Goal: Task Accomplishment & Management: Complete application form

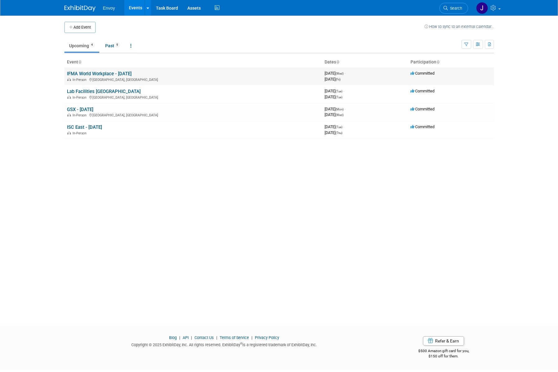
click at [95, 73] on link "IFMA World Workplace - [DATE]" at bounding box center [99, 74] width 65 height 6
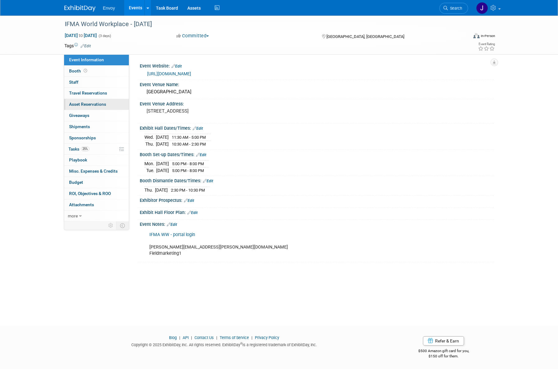
click at [76, 104] on span "Asset Reservations 0" at bounding box center [87, 104] width 37 height 5
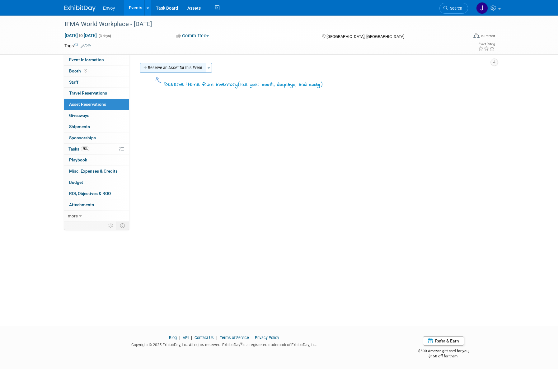
click at [162, 69] on button "Reserve an Asset for this Event" at bounding box center [173, 68] width 66 height 10
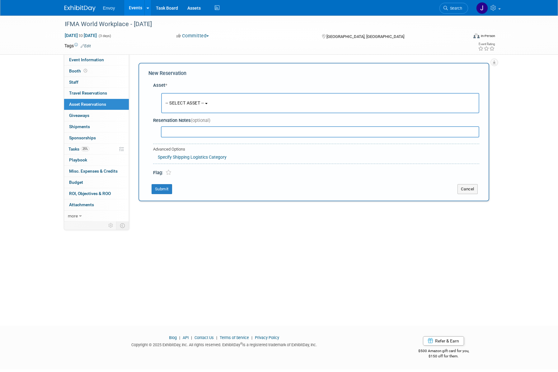
click at [217, 100] on button "-- SELECT ASSET --" at bounding box center [320, 103] width 318 height 20
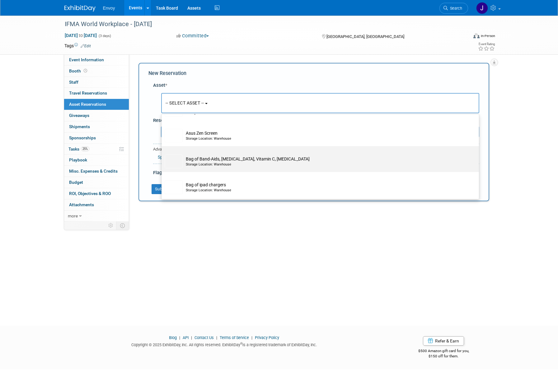
scroll to position [73, 0]
click at [234, 162] on div "Storage Location: Warehouse" at bounding box center [326, 162] width 281 height 5
click at [162, 152] on input "Bag of Band-Aids, Tylenol, Vitamin C, Benadryl Storage Location: Warehouse" at bounding box center [160, 150] width 4 height 4
select select "10727118"
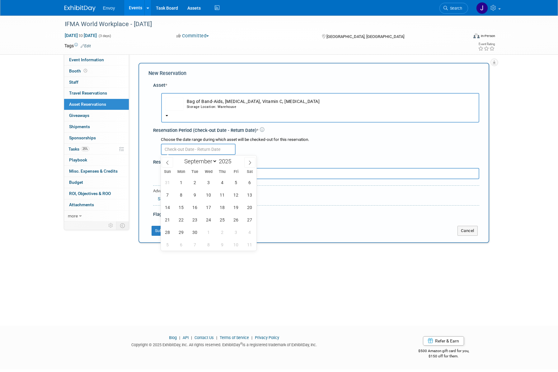
click at [167, 150] on input "text" at bounding box center [198, 149] width 75 height 11
click at [167, 162] on icon at bounding box center [167, 162] width 4 height 4
click at [252, 161] on span at bounding box center [249, 162] width 11 height 11
click at [166, 160] on span at bounding box center [167, 162] width 11 height 11
click at [248, 162] on icon at bounding box center [250, 162] width 4 height 4
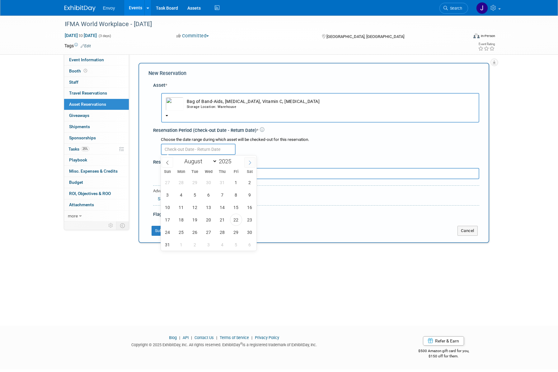
select select "8"
click at [194, 206] on span "16" at bounding box center [195, 207] width 12 height 12
click at [235, 207] on span "19" at bounding box center [236, 207] width 12 height 12
type input "Sep 16, 2025 to Sep 19, 2025"
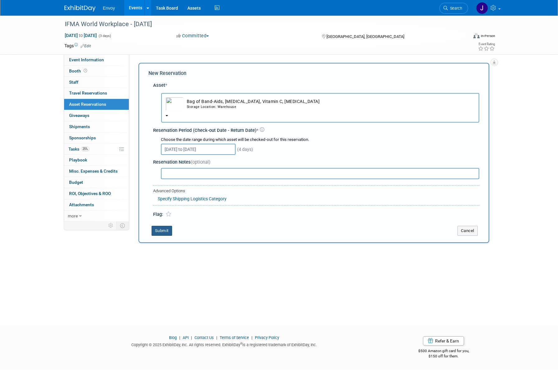
click at [158, 231] on button "Submit" at bounding box center [161, 231] width 21 height 10
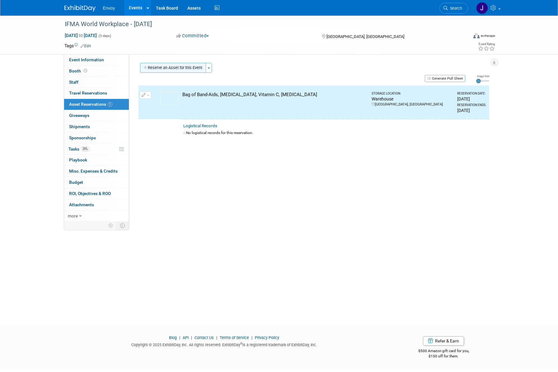
click at [173, 68] on button "Reserve an Asset for this Event" at bounding box center [173, 68] width 66 height 10
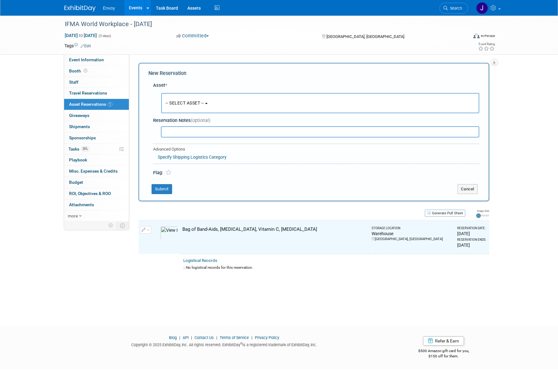
click at [176, 106] on button "-- SELECT ASSET --" at bounding box center [320, 103] width 318 height 20
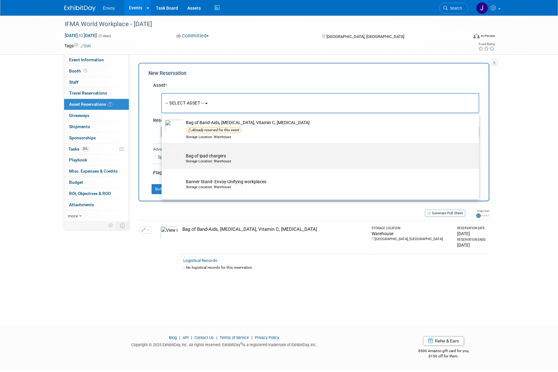
scroll to position [107, 0]
click at [212, 158] on td "Bag of ipad chargers Storage Location: Warehouse" at bounding box center [325, 158] width 284 height 14
click at [162, 150] on input "Bag of ipad chargers Storage Location: Warehouse" at bounding box center [160, 148] width 4 height 4
select select "10724745"
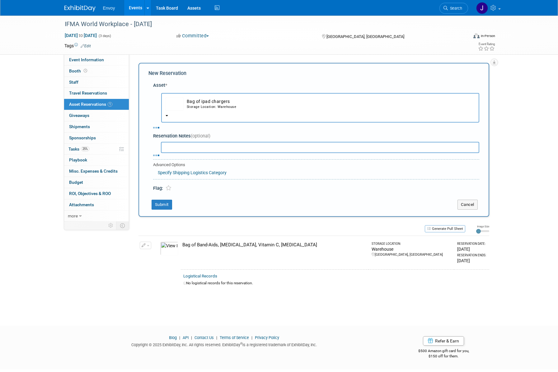
select select "8"
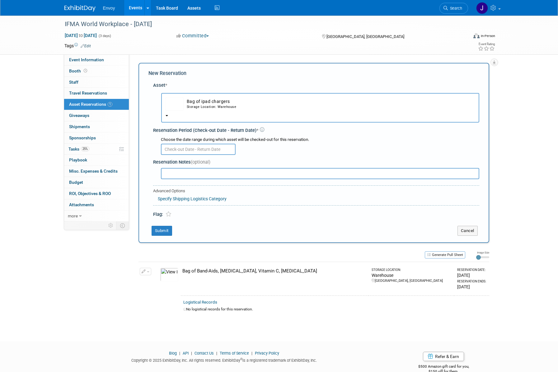
click at [179, 147] on input "text" at bounding box center [198, 149] width 75 height 11
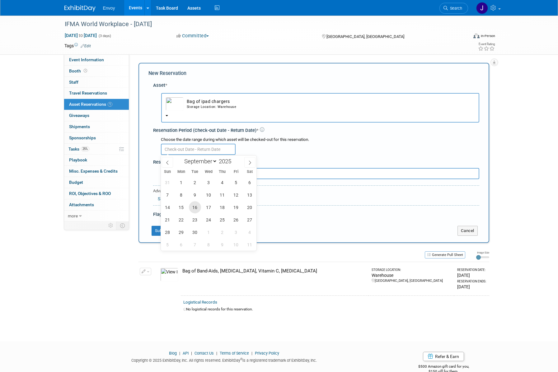
click at [193, 207] on span "16" at bounding box center [195, 207] width 12 height 12
click at [236, 206] on span "19" at bounding box center [236, 207] width 12 height 12
type input "Sep 16, 2025 to Sep 19, 2025"
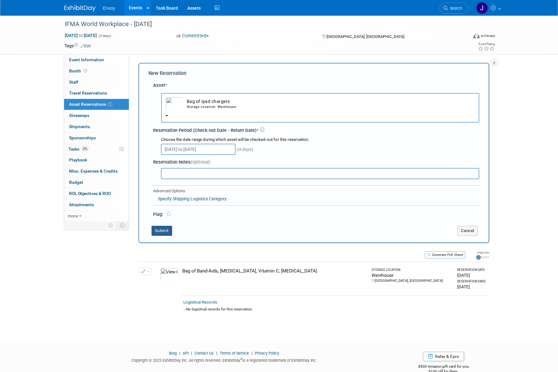
click at [164, 229] on button "Submit" at bounding box center [161, 231] width 21 height 10
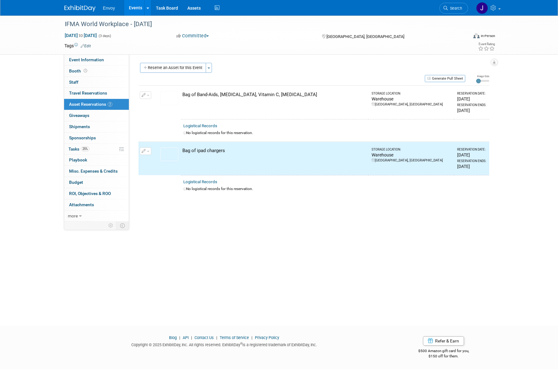
click at [156, 65] on button "Reserve an Asset for this Event" at bounding box center [173, 68] width 66 height 10
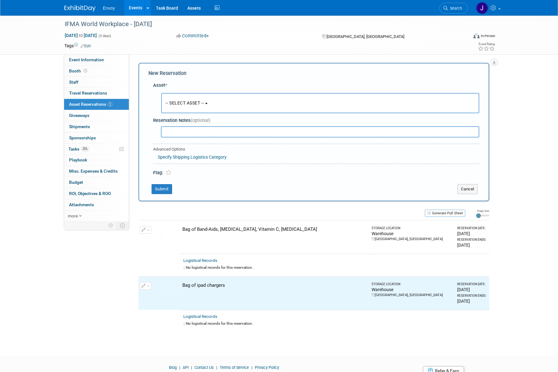
scroll to position [6, 0]
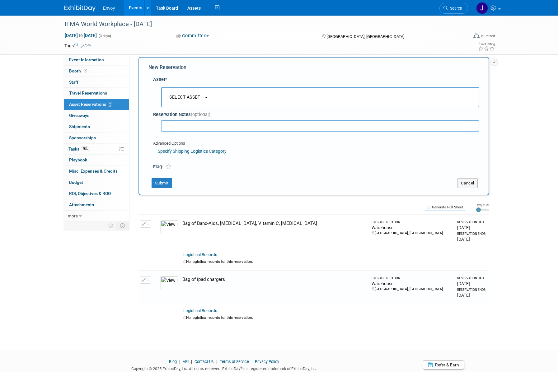
click at [175, 92] on button "-- SELECT ASSET --" at bounding box center [320, 97] width 318 height 20
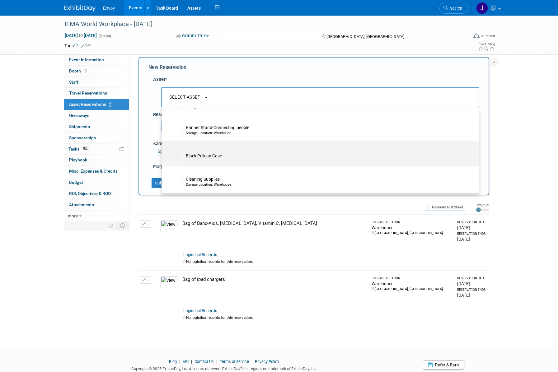
scroll to position [244, 0]
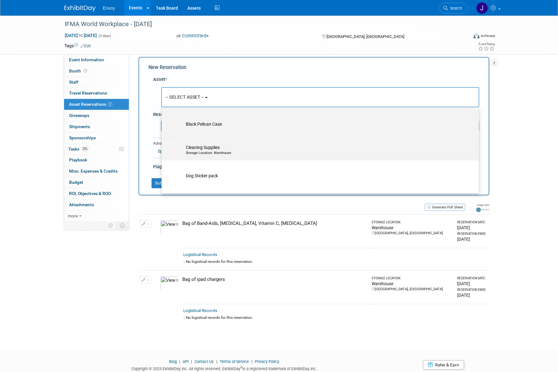
click at [202, 147] on td "Cleaning Supplies Storage Location: Warehouse" at bounding box center [325, 150] width 284 height 14
click at [162, 142] on input "Cleaning Supplies Storage Location: Warehouse" at bounding box center [160, 140] width 4 height 4
select select "10727116"
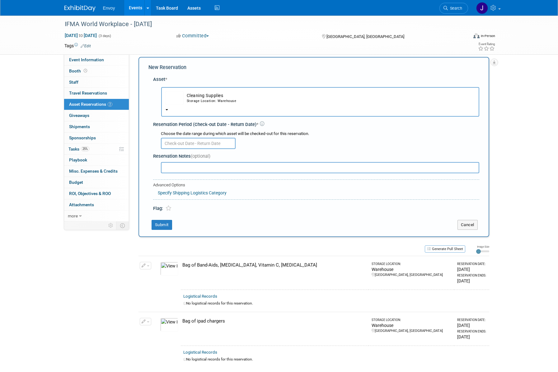
click at [184, 144] on input "text" at bounding box center [198, 143] width 75 height 11
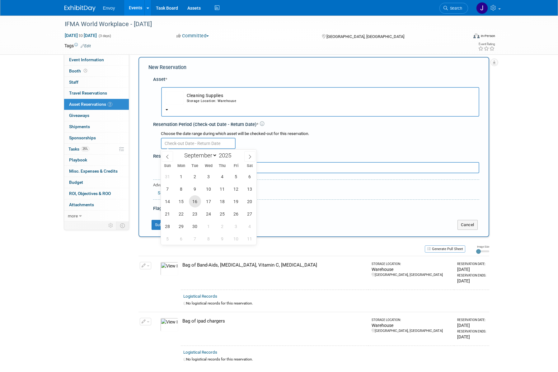
click at [195, 198] on span "16" at bounding box center [195, 201] width 12 height 12
click at [239, 199] on span "19" at bounding box center [236, 201] width 12 height 12
type input "Sep 16, 2025 to Sep 19, 2025"
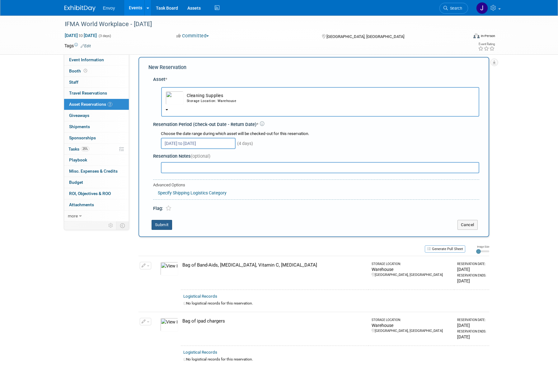
drag, startPoint x: 157, startPoint y: 226, endPoint x: 169, endPoint y: 228, distance: 12.7
click at [157, 226] on button "Submit" at bounding box center [161, 225] width 21 height 10
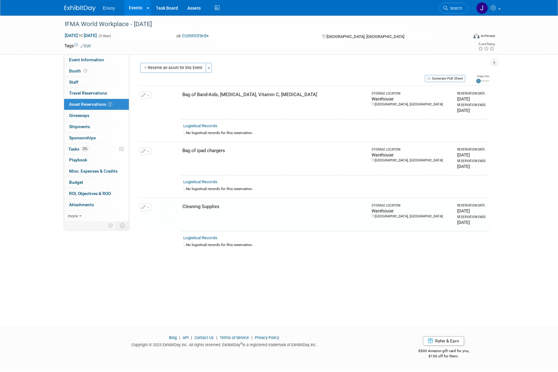
scroll to position [0, 0]
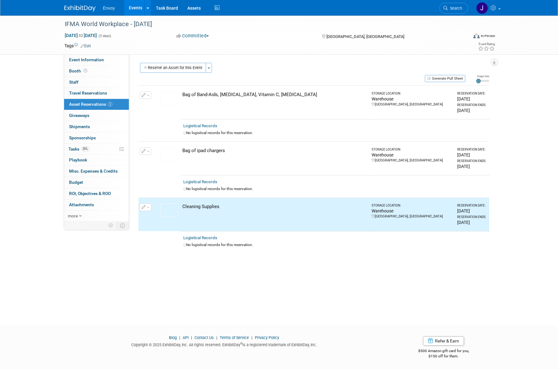
click at [169, 67] on button "Reserve an Asset for this Event" at bounding box center [173, 68] width 66 height 10
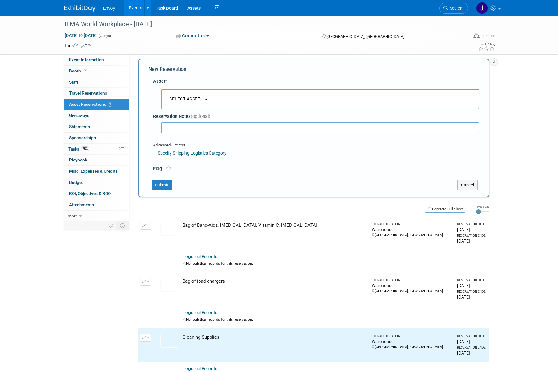
scroll to position [6, 0]
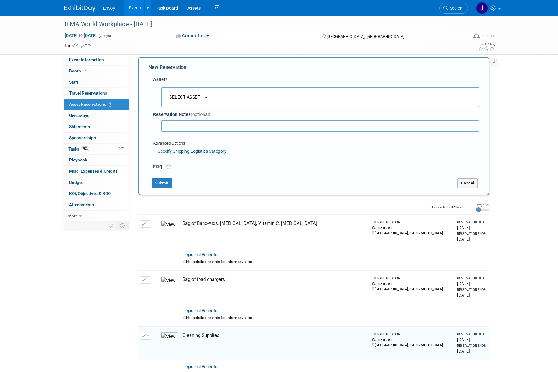
click at [200, 99] on span "-- SELECT ASSET --" at bounding box center [184, 97] width 39 height 5
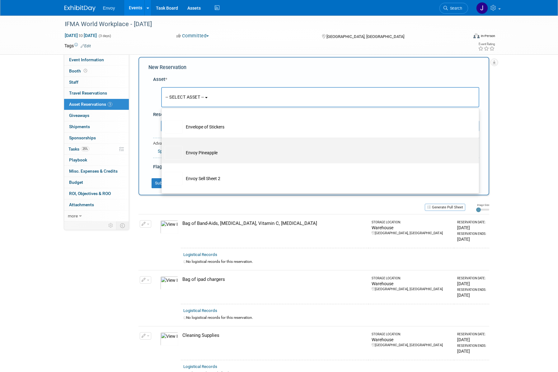
scroll to position [310, 0]
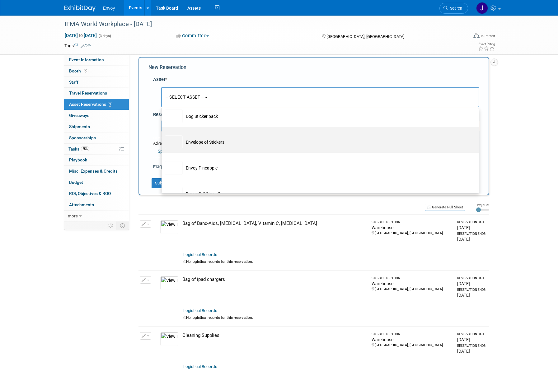
click at [200, 143] on td "Envelope of Stickers" at bounding box center [325, 142] width 284 height 14
click at [162, 134] on input "Envelope of Stickers" at bounding box center [160, 132] width 4 height 4
radio input "true"
select select "10722248"
radio input "false"
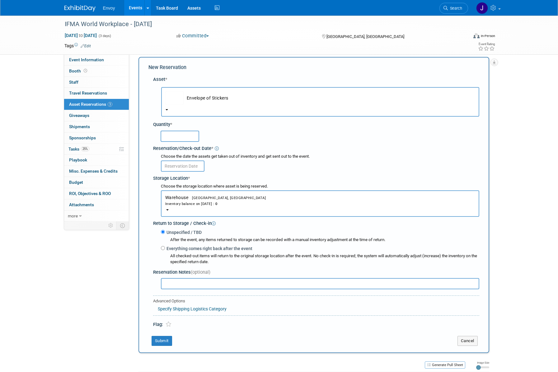
click at [202, 97] on td "Envelope of Stickers" at bounding box center [329, 98] width 291 height 14
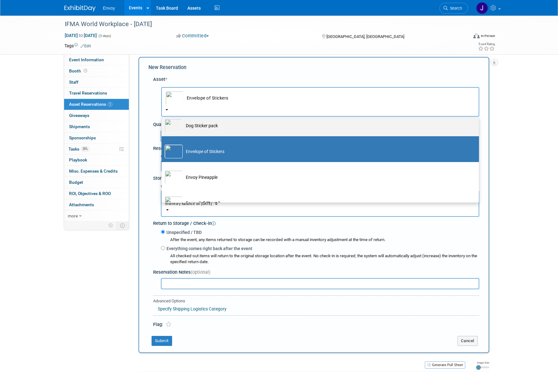
click at [205, 125] on td "Dog Sticker pack" at bounding box center [325, 126] width 284 height 14
click at [162, 118] on input "Dog Sticker pack" at bounding box center [160, 116] width 4 height 4
radio input "true"
select select "10722443"
radio input "false"
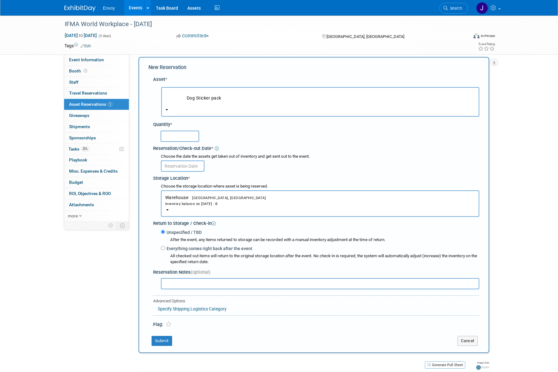
click at [197, 99] on td "Dog Sticker pack" at bounding box center [329, 98] width 291 height 14
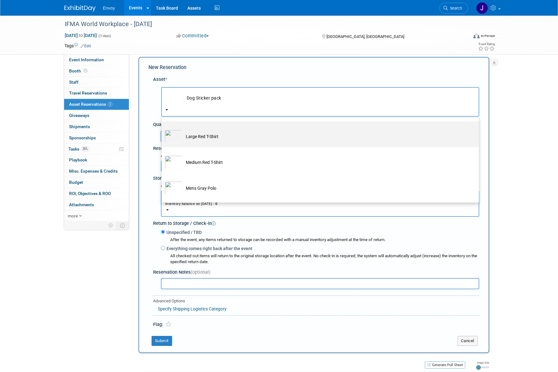
scroll to position [558, 0]
click at [211, 139] on td "Large Red T-Shirt" at bounding box center [325, 136] width 284 height 14
click at [162, 128] on input "Large Red T-Shirt" at bounding box center [160, 126] width 4 height 4
select select "10727019"
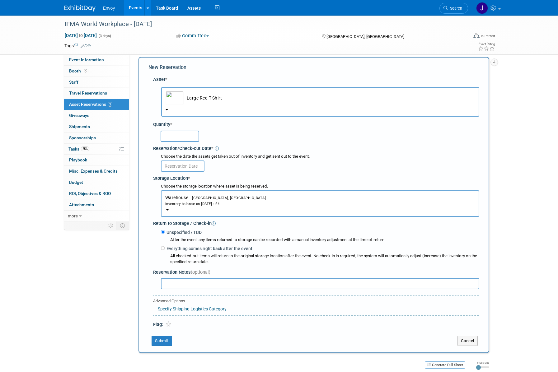
click at [174, 138] on input "text" at bounding box center [179, 136] width 39 height 11
type input "4"
click at [167, 166] on input "text" at bounding box center [183, 166] width 44 height 11
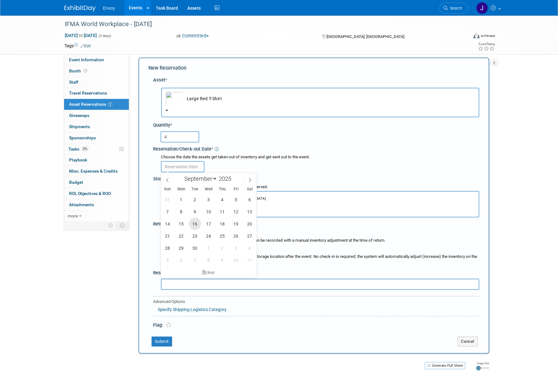
drag, startPoint x: 192, startPoint y: 223, endPoint x: 245, endPoint y: 224, distance: 53.2
click at [193, 224] on span "16" at bounding box center [195, 224] width 12 height 12
type input "Sep 16, 2025"
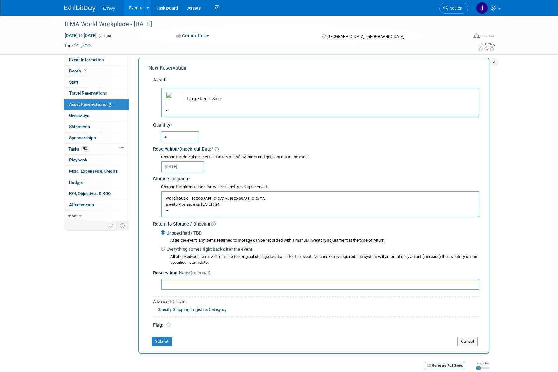
scroll to position [7, 0]
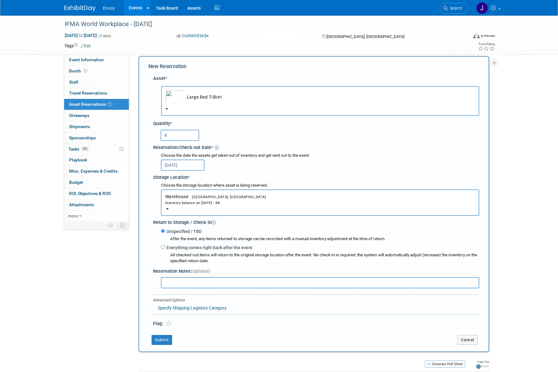
click at [241, 284] on input "text" at bounding box center [320, 282] width 318 height 11
type input "These may not come b"
drag, startPoint x: 183, startPoint y: 279, endPoint x: 137, endPoint y: 277, distance: 46.7
click at [135, 276] on div "Event Information Event Info Booth Booth 0 Staff 0 Staff 0 Travel Reservations …" at bounding box center [279, 274] width 439 height 530
drag, startPoint x: 161, startPoint y: 342, endPoint x: 178, endPoint y: 336, distance: 18.0
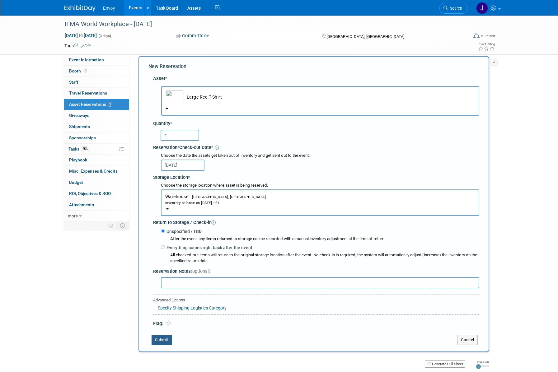
click at [160, 342] on button "Submit" at bounding box center [161, 340] width 21 height 10
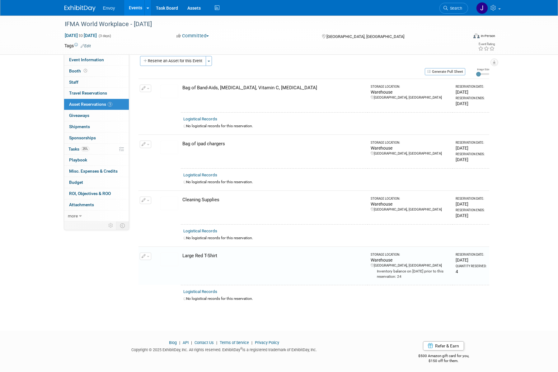
scroll to position [9, 0]
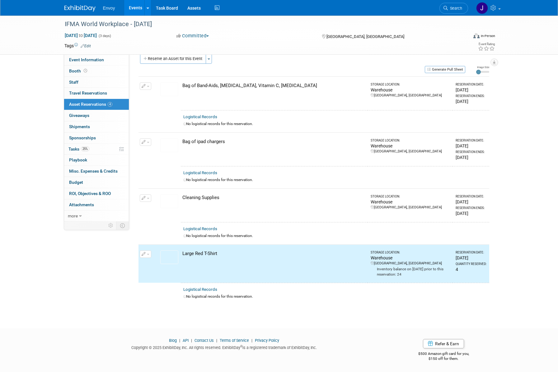
click at [166, 54] on div "IFMA World Workplace - Sept 2025 Sep 17, 2025 to Sep 19, 2025 (3 days) Sep 17, …" at bounding box center [279, 35] width 439 height 39
click at [166, 58] on button "Reserve an Asset for this Event" at bounding box center [173, 59] width 66 height 10
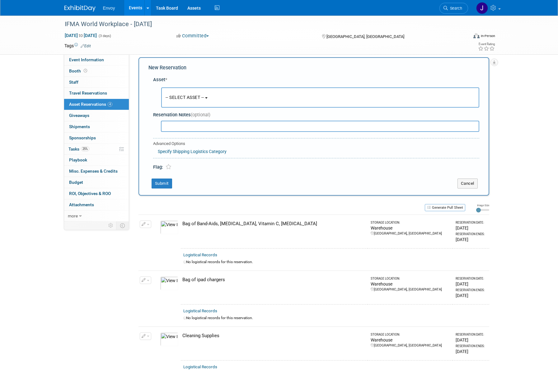
scroll to position [6, 0]
click at [181, 100] on button "-- SELECT ASSET --" at bounding box center [320, 97] width 318 height 20
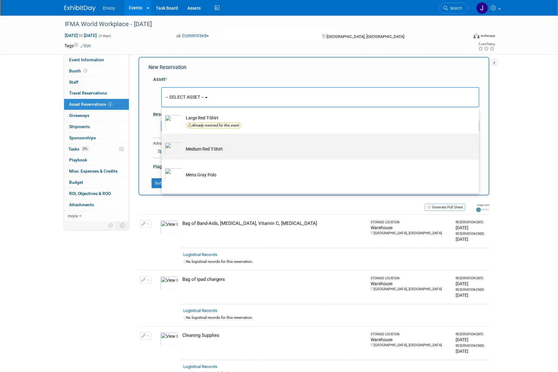
scroll to position [564, 0]
click at [204, 147] on td "Medium Red T-Shirt" at bounding box center [325, 148] width 284 height 14
click at [162, 140] on input "Medium Red T-Shirt" at bounding box center [160, 138] width 4 height 4
select select "10727018"
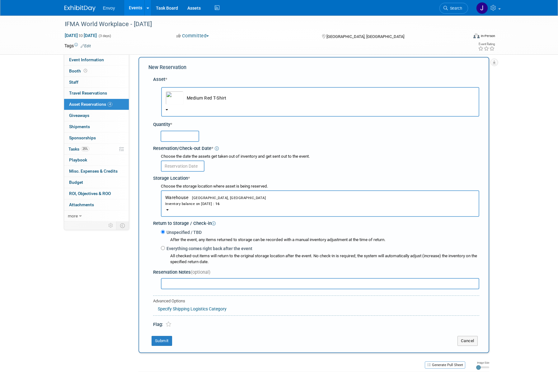
click at [168, 137] on input "text" at bounding box center [179, 136] width 39 height 11
type input "4"
click at [187, 170] on input "text" at bounding box center [183, 165] width 44 height 11
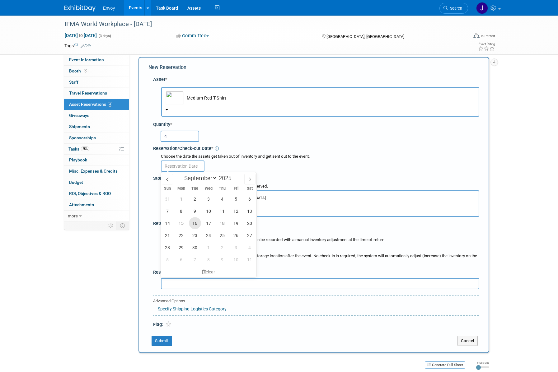
drag, startPoint x: 195, startPoint y: 223, endPoint x: 200, endPoint y: 225, distance: 5.4
click at [195, 223] on span "16" at bounding box center [195, 223] width 12 height 12
type input "Sep 16, 2025"
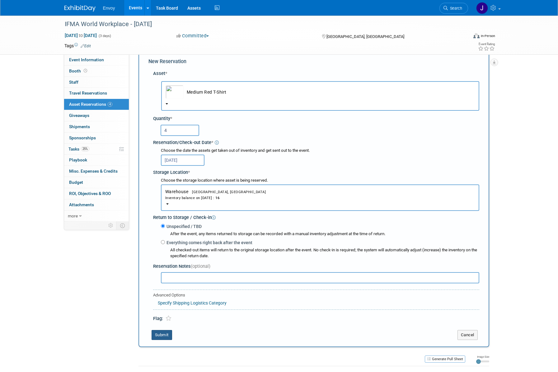
click at [160, 335] on button "Submit" at bounding box center [161, 335] width 21 height 10
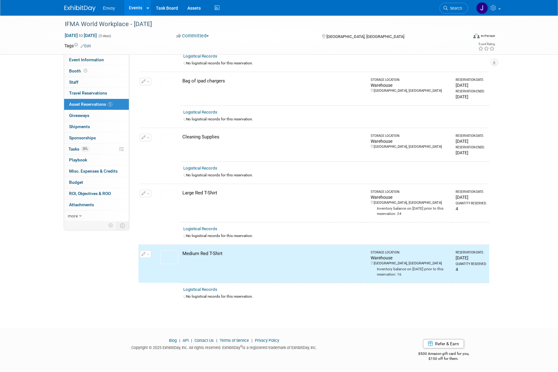
scroll to position [0, 0]
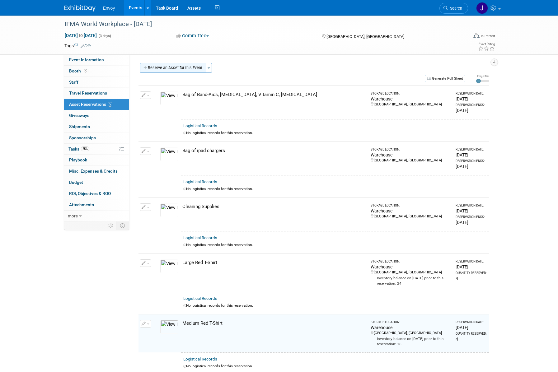
click at [169, 70] on button "Reserve an Asset for this Event" at bounding box center [173, 68] width 66 height 10
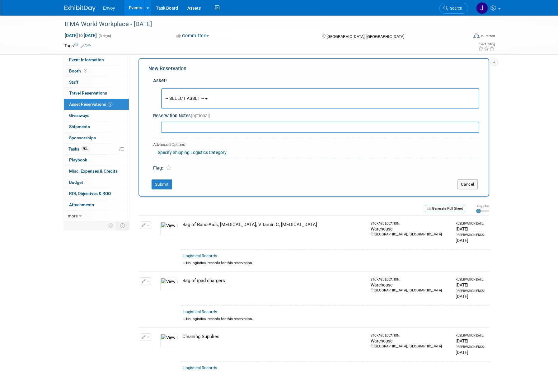
scroll to position [6, 0]
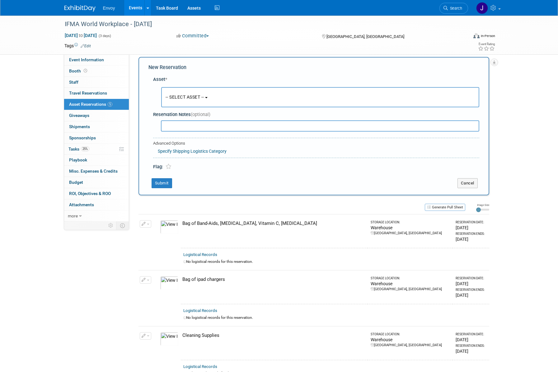
click at [178, 100] on button "-- SELECT ASSET --" at bounding box center [320, 97] width 318 height 20
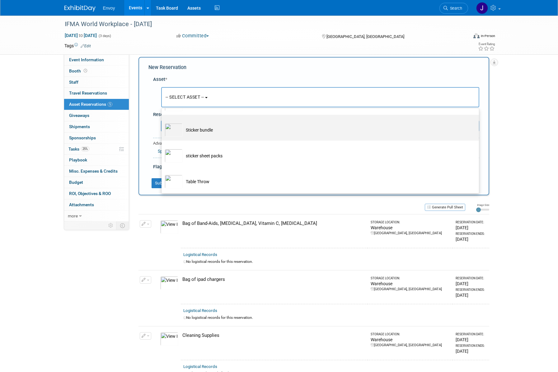
scroll to position [946, 0]
click at [188, 131] on td "Sticker bundle" at bounding box center [325, 129] width 284 height 14
click at [162, 121] on input "Sticker bundle" at bounding box center [160, 119] width 4 height 4
select select "10722436"
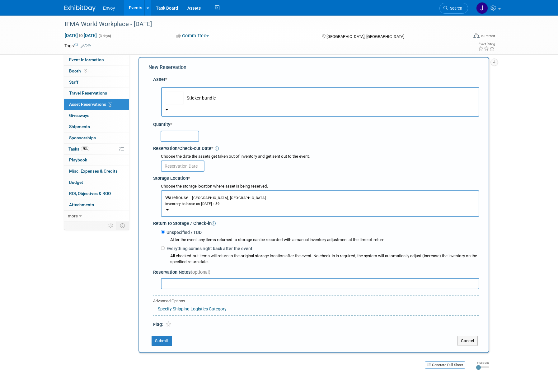
click at [179, 137] on input "text" at bounding box center [179, 136] width 39 height 11
type input "2"
click at [192, 164] on input "text" at bounding box center [183, 165] width 44 height 11
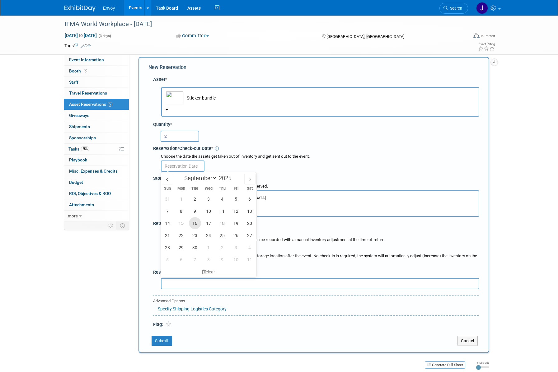
click at [195, 225] on span "16" at bounding box center [195, 223] width 12 height 12
type input "Sep 16, 2025"
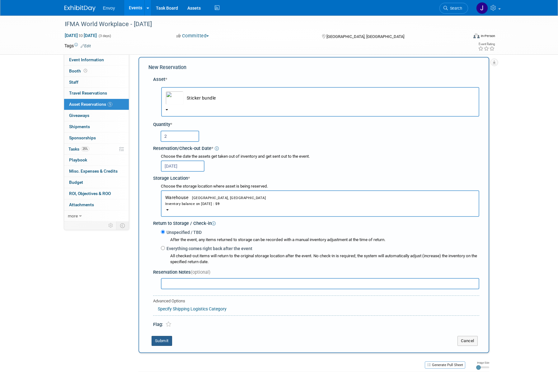
click at [161, 342] on button "Submit" at bounding box center [161, 341] width 21 height 10
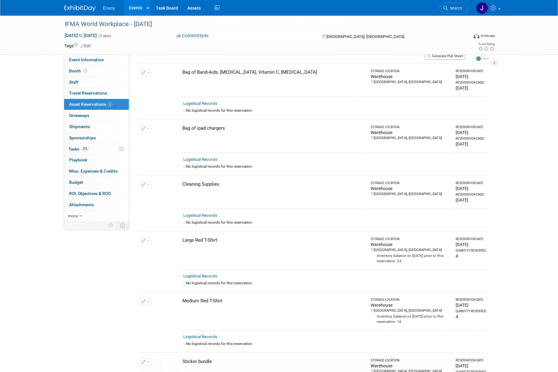
scroll to position [0, 0]
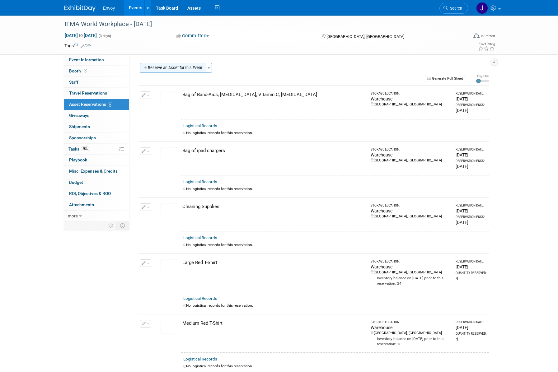
click at [155, 68] on button "Reserve an Asset for this Event" at bounding box center [173, 68] width 66 height 10
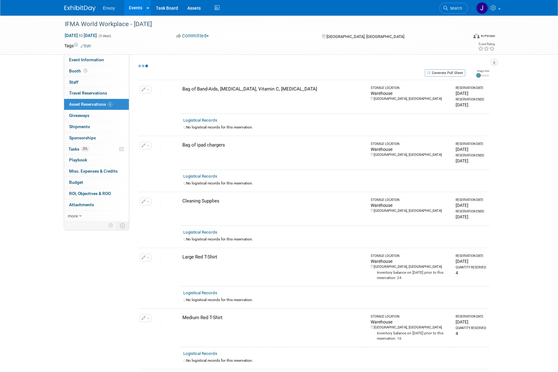
scroll to position [6, 0]
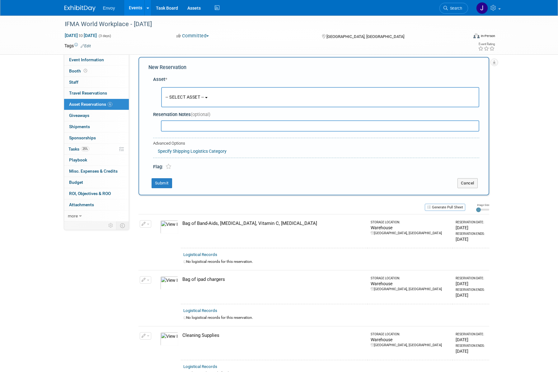
click at [179, 92] on button "-- SELECT ASSET --" at bounding box center [320, 97] width 318 height 20
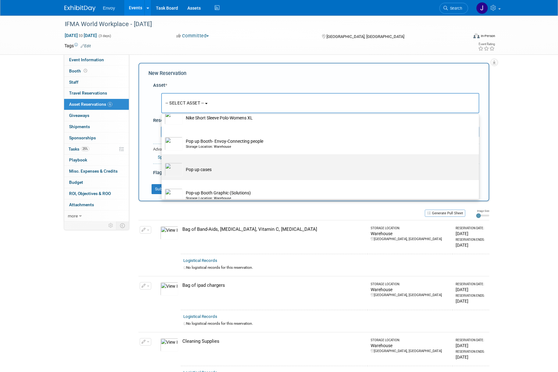
scroll to position [809, 0]
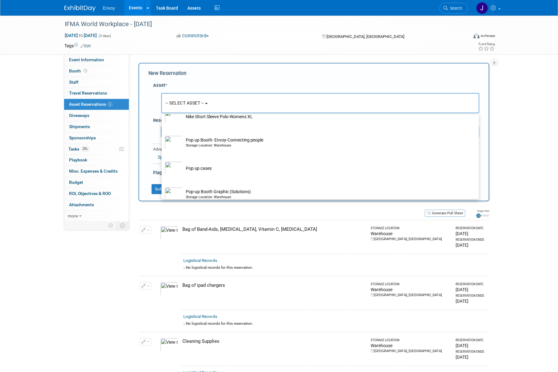
click at [45, 309] on div "IFMA World Workplace - Sept 2025 Sep 17, 2025 to Sep 19, 2025 (3 days) Sep 17, …" at bounding box center [279, 299] width 558 height 567
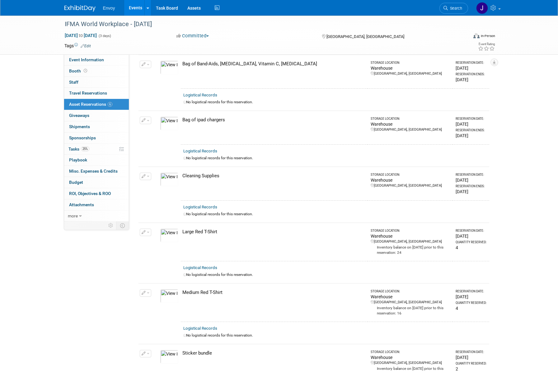
scroll to position [265, 0]
